Goal: Task Accomplishment & Management: Use online tool/utility

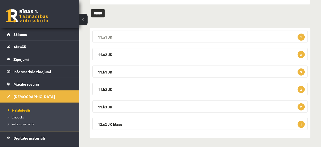
scroll to position [68, 0]
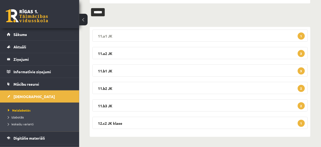
click at [303, 35] on span "1" at bounding box center [301, 35] width 7 height 7
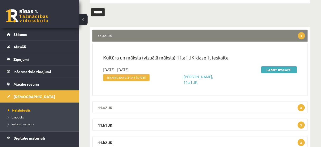
click at [301, 111] on span "3" at bounding box center [301, 107] width 7 height 7
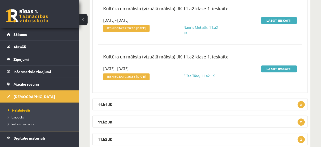
scroll to position [258, 0]
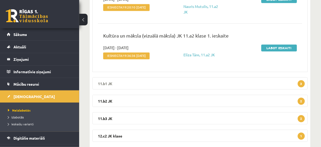
click at [302, 87] on span "3" at bounding box center [301, 83] width 7 height 7
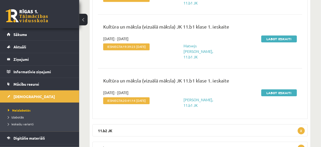
scroll to position [448, 0]
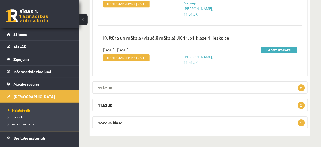
click at [301, 91] on span "2" at bounding box center [301, 87] width 7 height 7
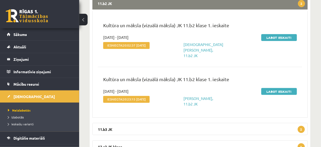
scroll to position [563, 0]
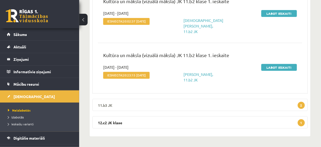
click at [303, 105] on span "2" at bounding box center [301, 105] width 7 height 7
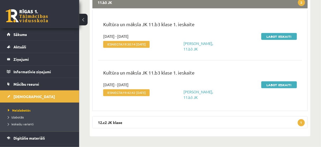
scroll to position [674, 0]
click at [301, 124] on span "1" at bounding box center [301, 122] width 7 height 7
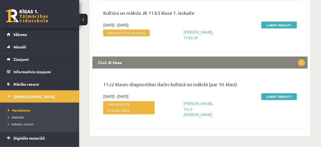
scroll to position [732, 0]
click at [289, 99] on link "Labot ieskaiti" at bounding box center [279, 96] width 36 height 7
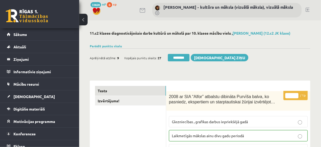
click at [188, 57] on input "********" at bounding box center [179, 57] width 22 height 7
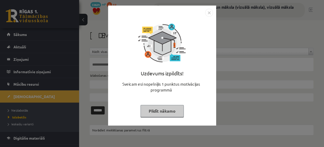
click at [171, 114] on button "Pildīt nākamo" at bounding box center [162, 111] width 43 height 12
